Goal: Task Accomplishment & Management: Use online tool/utility

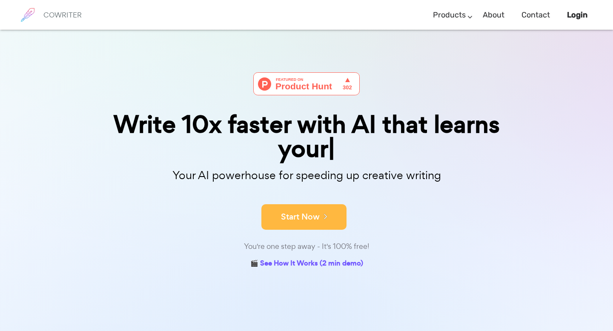
click at [296, 189] on div "Your AI powerhouse for speeding up creative writing" at bounding box center [306, 177] width 438 height 27
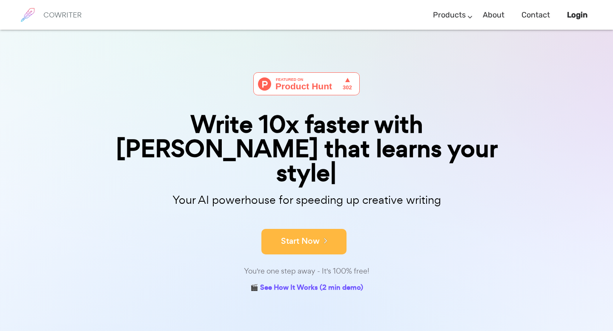
click at [308, 229] on button "Start Now" at bounding box center [303, 242] width 85 height 26
